Goal: Ask a question

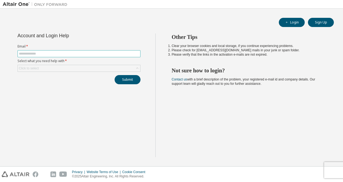
click at [76, 51] on span at bounding box center [79, 53] width 123 height 7
click at [69, 52] on input "text" at bounding box center [79, 54] width 120 height 4
type input "**********"
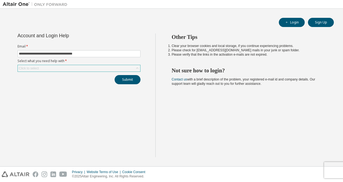
click at [58, 68] on div "Click to select" at bounding box center [79, 68] width 123 height 6
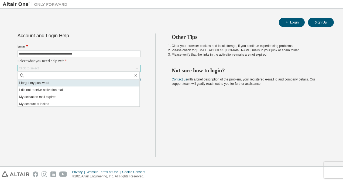
click at [58, 83] on li "I forgot my password" at bounding box center [79, 82] width 122 height 7
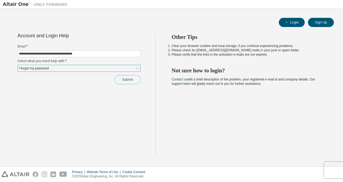
click at [127, 80] on button "Submit" at bounding box center [128, 79] width 26 height 9
click at [131, 76] on button "Submit" at bounding box center [128, 79] width 26 height 9
